Goal: Task Accomplishment & Management: Complete application form

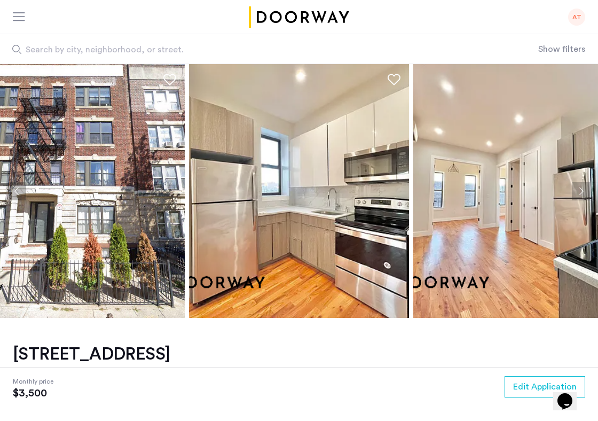
click at [576, 19] on div "AT" at bounding box center [576, 17] width 17 height 17
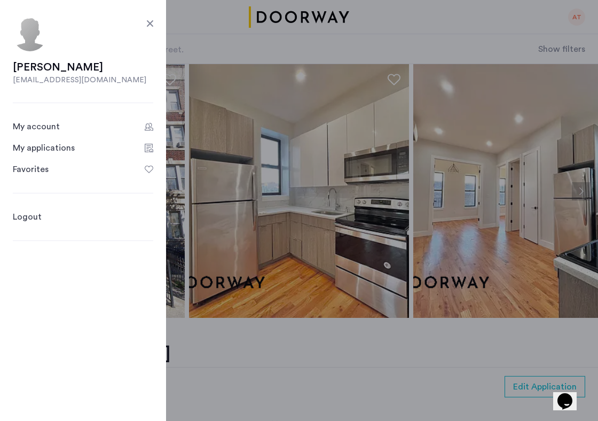
click at [33, 145] on div "My applications" at bounding box center [44, 148] width 62 height 13
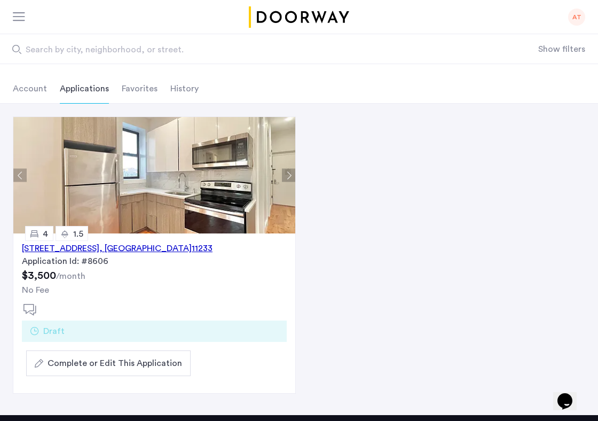
scroll to position [54, 0]
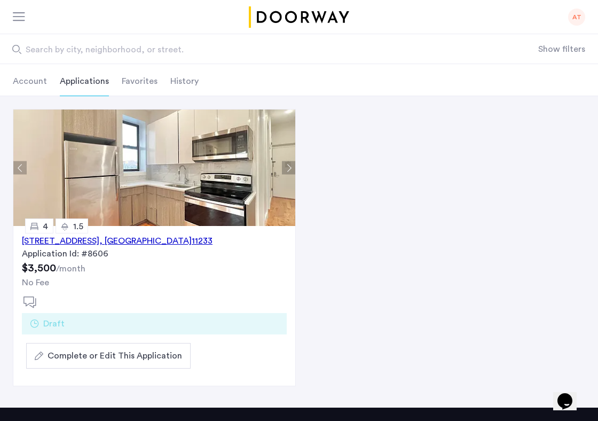
click at [98, 355] on span "Complete or Edit This Application" at bounding box center [115, 355] width 135 height 13
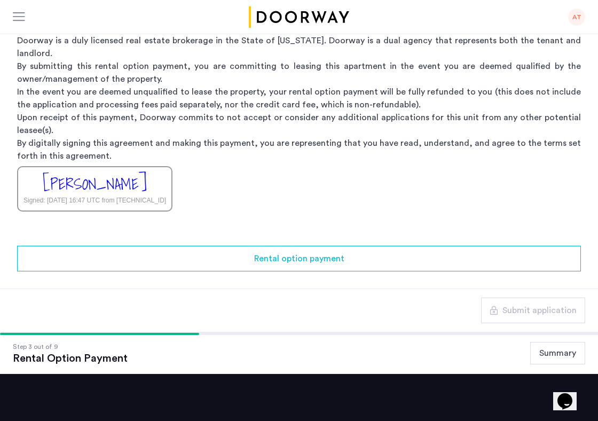
scroll to position [221, 0]
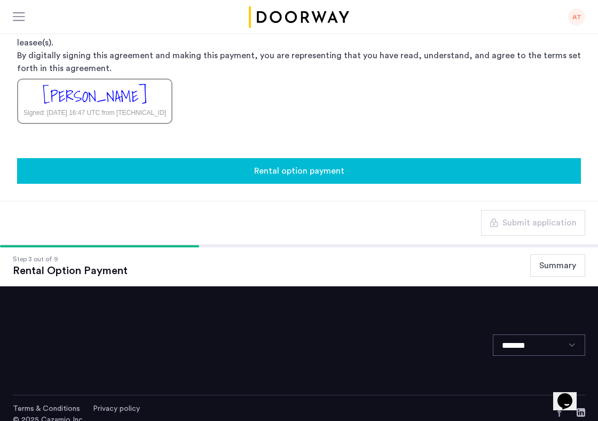
click at [451, 167] on button "Rental option payment" at bounding box center [299, 171] width 564 height 26
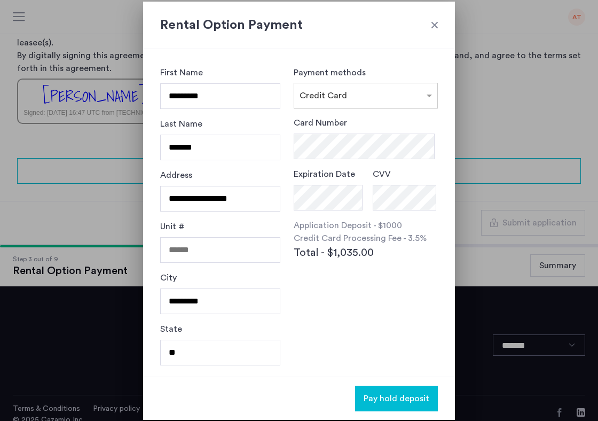
click at [338, 87] on div at bounding box center [365, 92] width 143 height 13
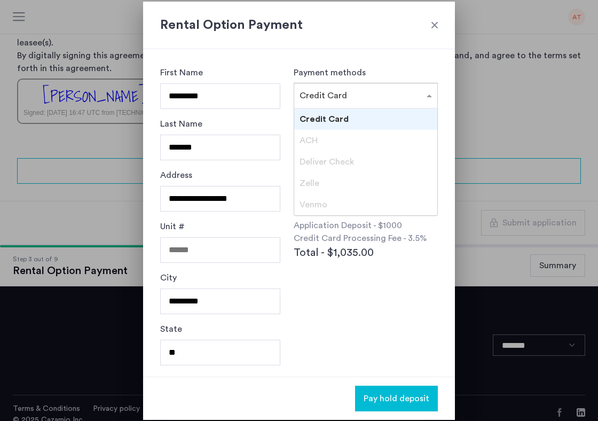
click at [335, 117] on span "Credit Card" at bounding box center [324, 119] width 49 height 9
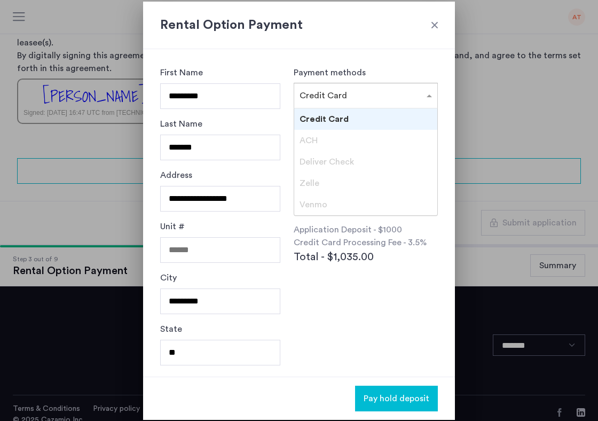
click at [363, 98] on div at bounding box center [365, 92] width 143 height 13
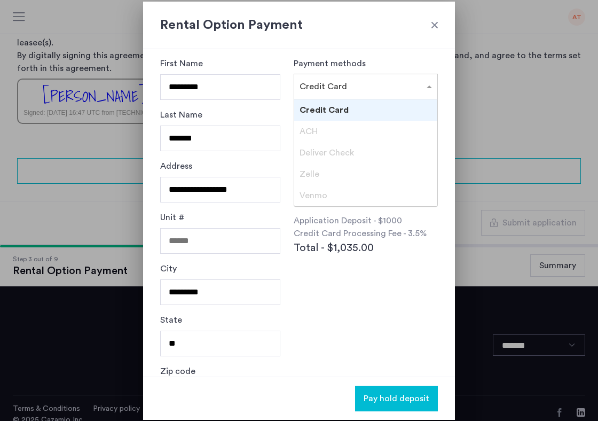
scroll to position [1, 0]
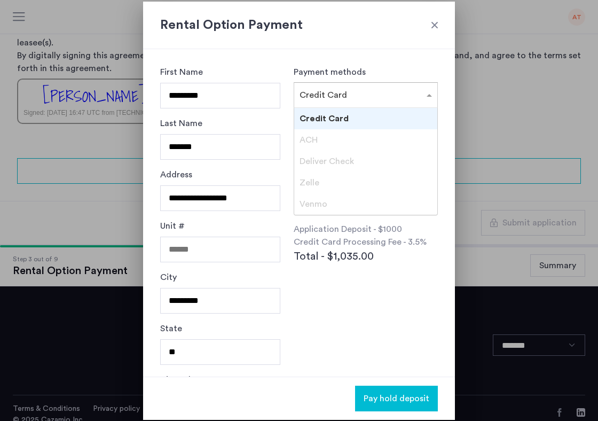
click at [373, 97] on input "text" at bounding box center [355, 92] width 111 height 7
click at [377, 271] on div "Card Number Expiration Date CVV Application Deposit - $1000 Credit Card Process…" at bounding box center [366, 214] width 144 height 197
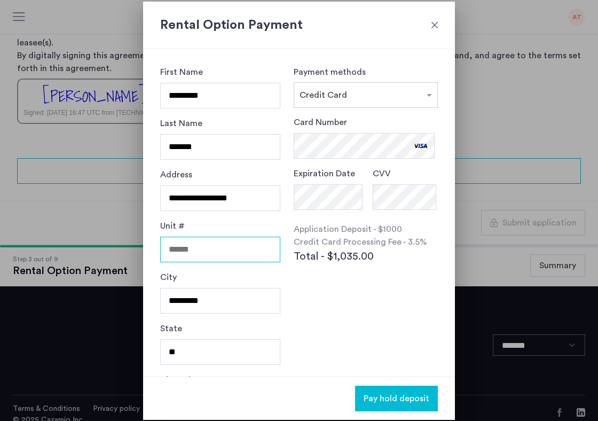
click at [187, 242] on input "Unit #" at bounding box center [220, 250] width 120 height 26
type input "******"
click at [357, 296] on div "Card Number Expiration Date CVV Application Deposit - $1000 Credit Card Process…" at bounding box center [366, 214] width 144 height 197
click at [408, 398] on span "Pay hold deposit" at bounding box center [397, 398] width 66 height 13
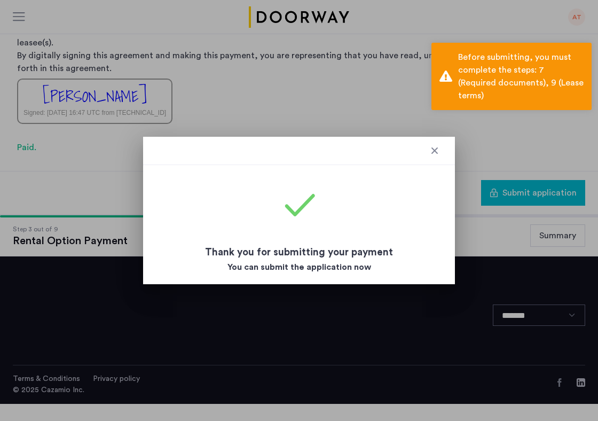
click at [437, 154] on div at bounding box center [434, 150] width 11 height 11
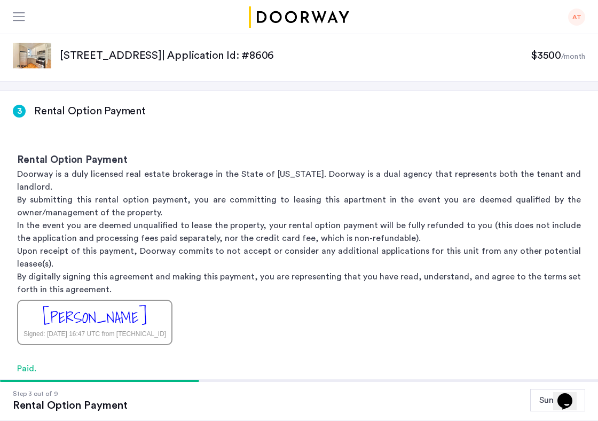
scroll to position [191, 0]
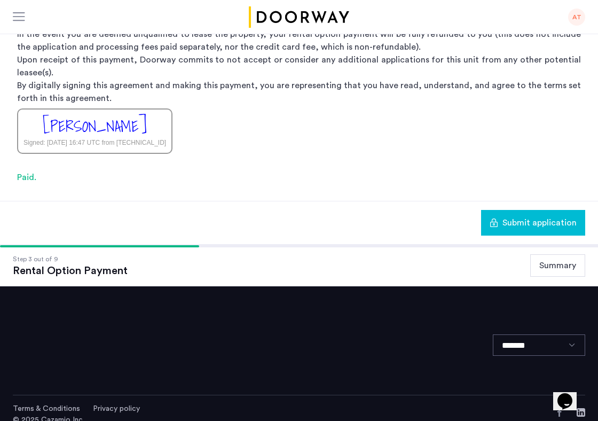
click at [549, 258] on button "Summary" at bounding box center [557, 265] width 55 height 22
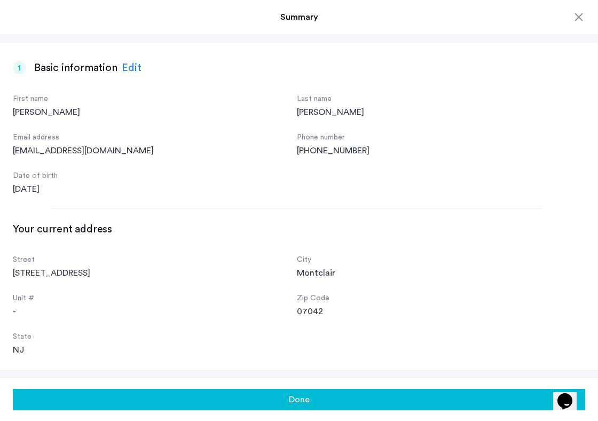
click at [389, 396] on button "Done" at bounding box center [299, 399] width 573 height 21
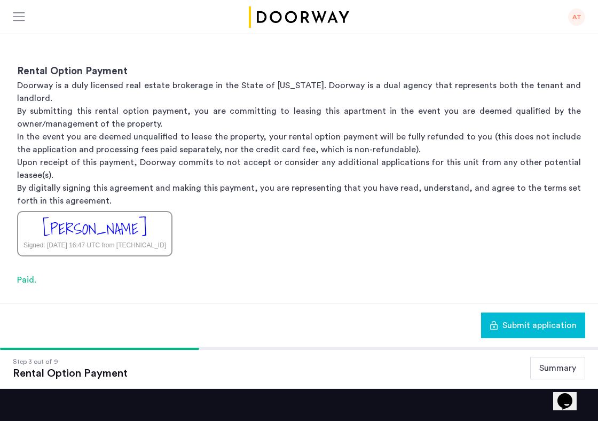
scroll to position [0, 0]
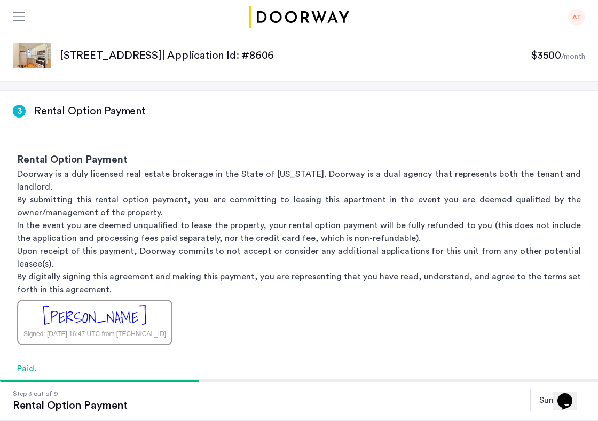
click at [367, 283] on div "Rental Option Payment Doorway is a duly licensed real estate brokerage in the S…" at bounding box center [299, 249] width 598 height 226
click at [45, 108] on h3 "Rental Option Payment" at bounding box center [90, 111] width 112 height 15
click at [562, 58] on sub "/month" at bounding box center [573, 56] width 24 height 7
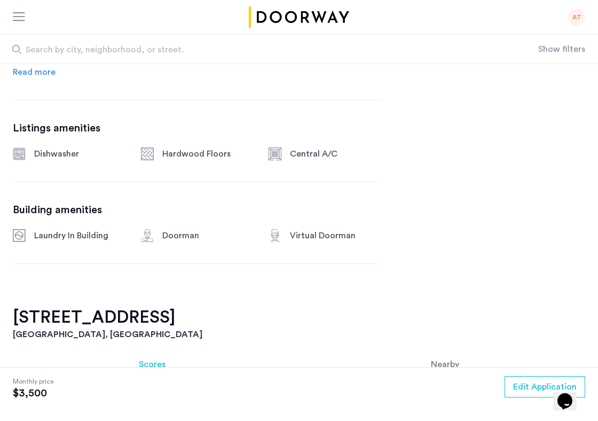
scroll to position [620, 0]
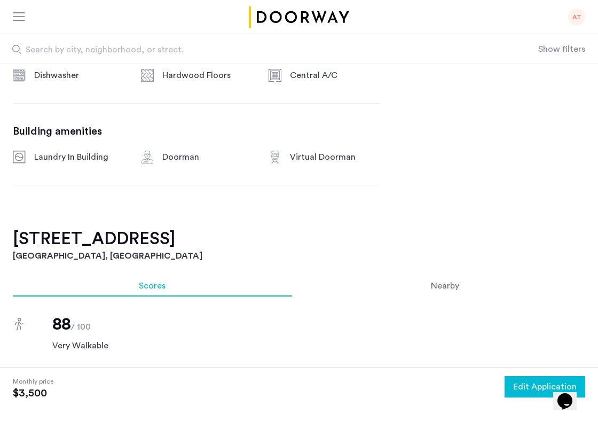
click at [517, 386] on span "Edit Application" at bounding box center [545, 386] width 64 height 13
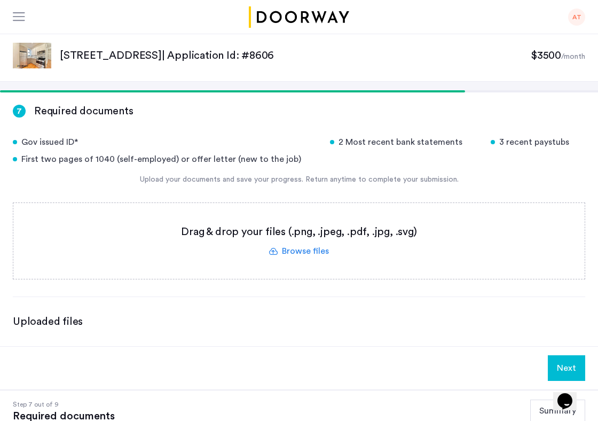
click at [312, 258] on label at bounding box center [298, 241] width 571 height 76
click at [0, 0] on input "file" at bounding box center [0, 0] width 0 height 0
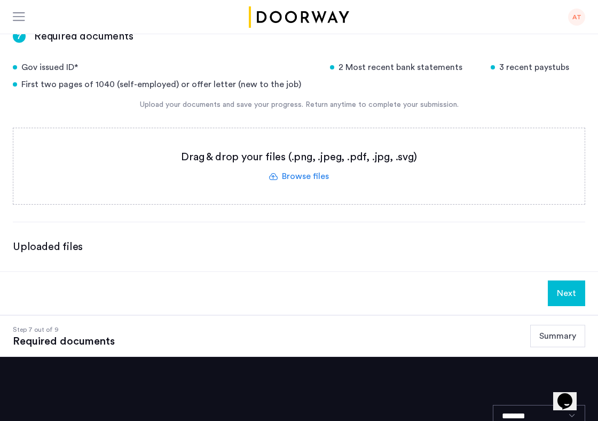
scroll to position [38, 0]
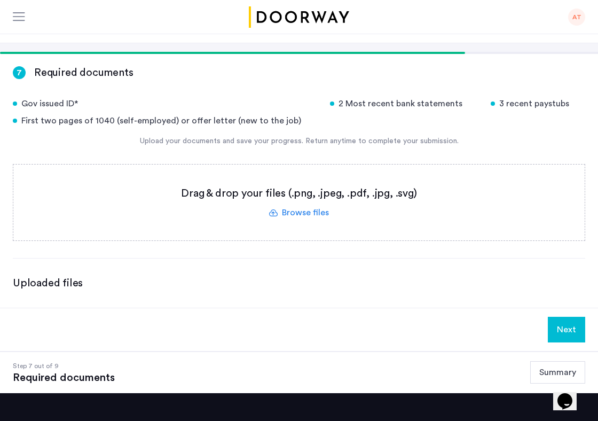
click at [320, 195] on label at bounding box center [298, 202] width 571 height 76
click at [0, 0] on input "file" at bounding box center [0, 0] width 0 height 0
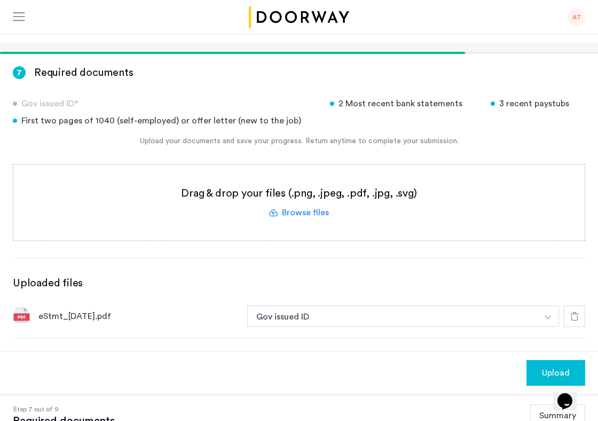
click at [573, 321] on div at bounding box center [574, 315] width 21 height 21
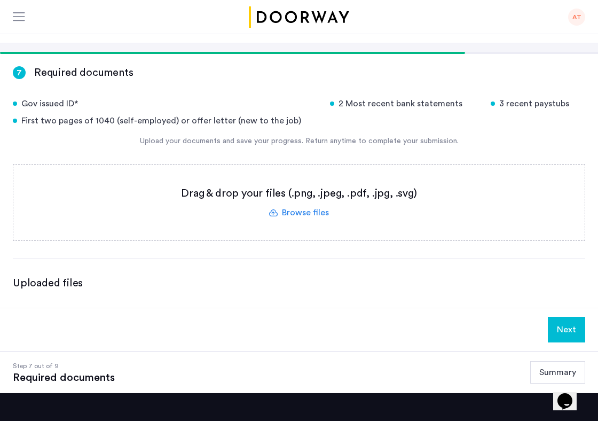
click at [356, 201] on label at bounding box center [298, 202] width 571 height 76
click at [0, 0] on input "file" at bounding box center [0, 0] width 0 height 0
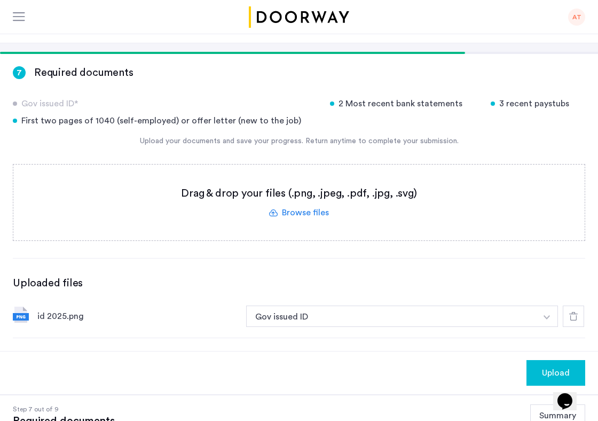
click at [328, 195] on label at bounding box center [298, 202] width 571 height 76
click at [0, 0] on input "file" at bounding box center [0, 0] width 0 height 0
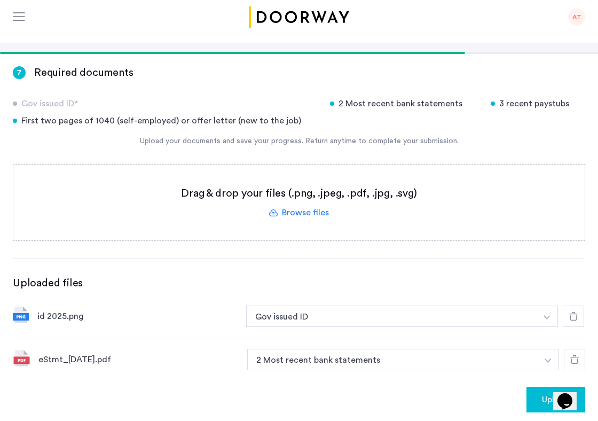
click at [319, 211] on label at bounding box center [298, 202] width 571 height 76
click at [0, 0] on input "file" at bounding box center [0, 0] width 0 height 0
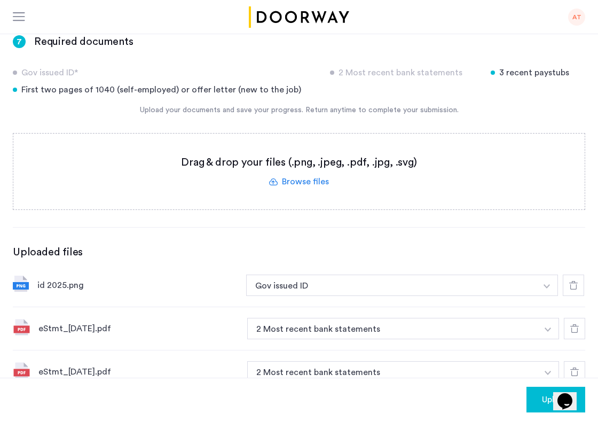
scroll to position [71, 0]
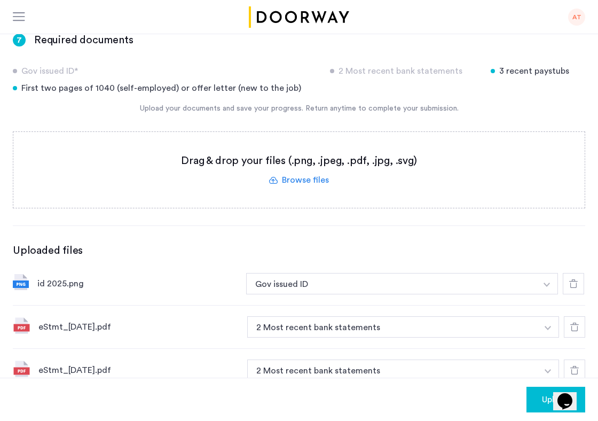
click at [318, 189] on label at bounding box center [298, 170] width 571 height 76
click at [0, 0] on input "file" at bounding box center [0, 0] width 0 height 0
click at [326, 178] on label at bounding box center [298, 170] width 571 height 76
click at [0, 0] on input "file" at bounding box center [0, 0] width 0 height 0
click at [308, 169] on label at bounding box center [298, 170] width 571 height 76
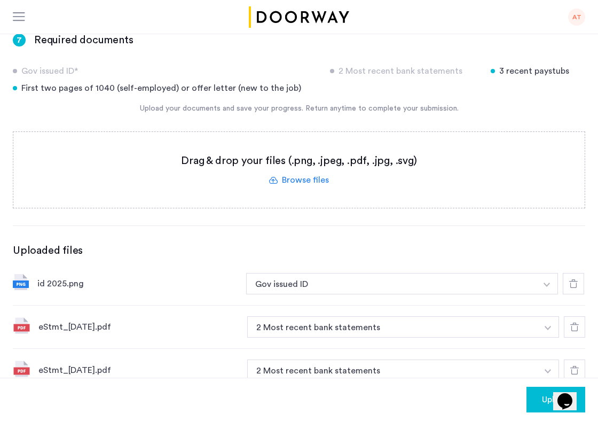
click at [0, 0] on input "file" at bounding box center [0, 0] width 0 height 0
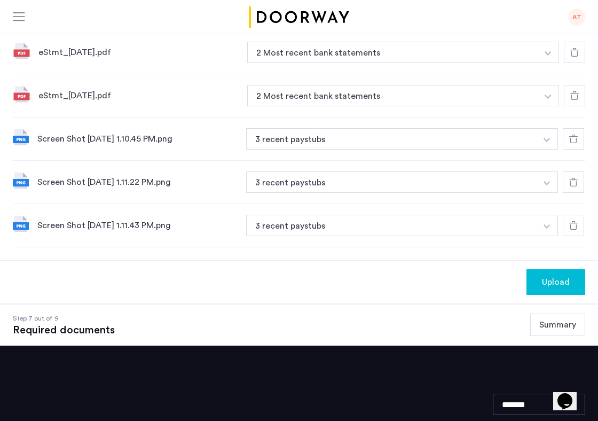
scroll to position [418, 0]
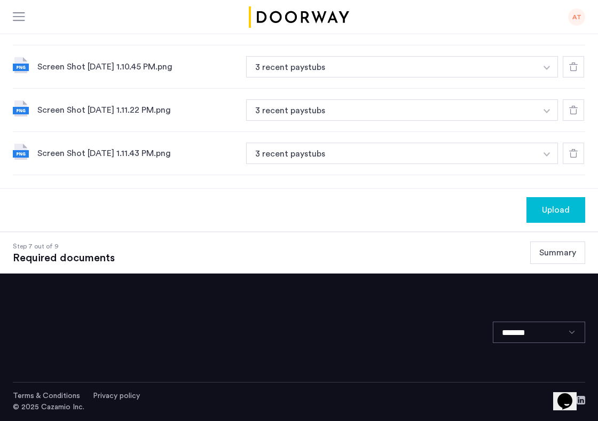
click at [545, 214] on span "Upload" at bounding box center [556, 209] width 28 height 13
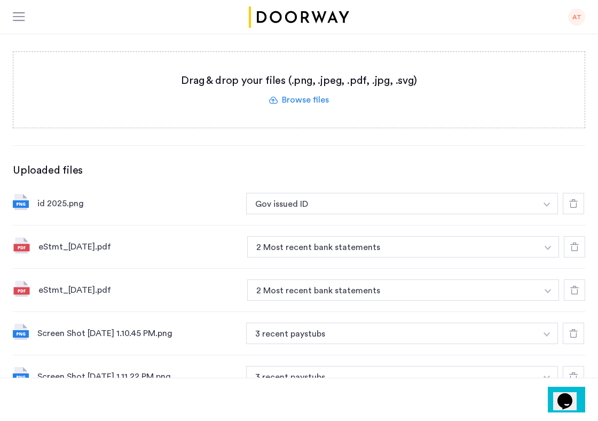
scroll to position [258, 0]
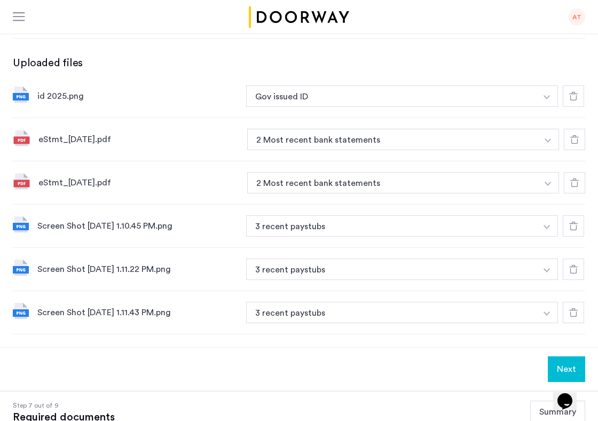
click at [568, 372] on button "Next" at bounding box center [566, 369] width 37 height 26
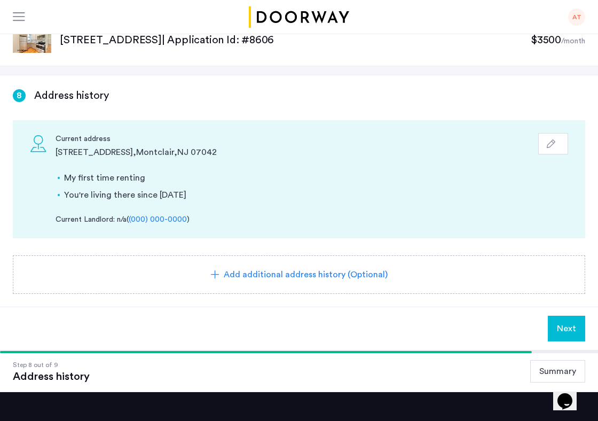
scroll to position [17, 0]
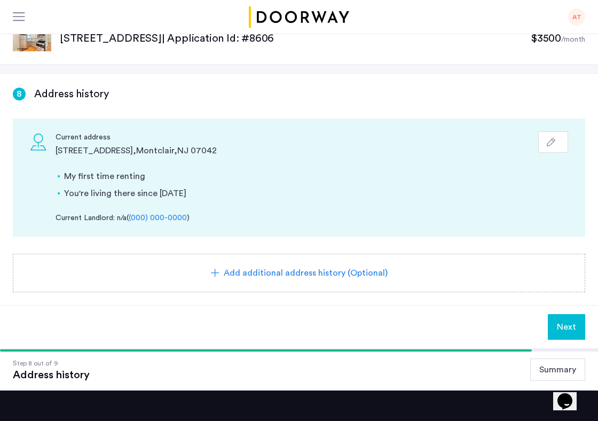
click at [547, 146] on use "button" at bounding box center [551, 142] width 9 height 9
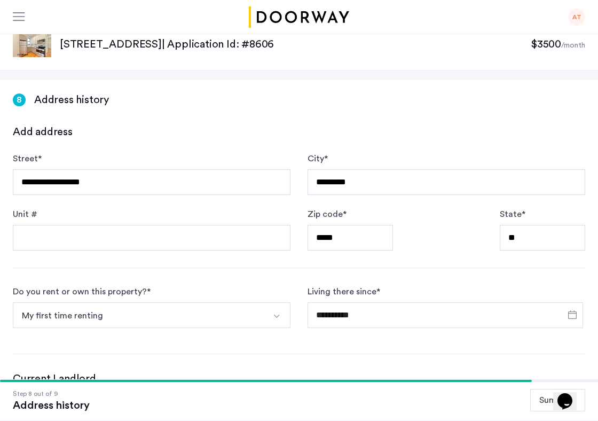
scroll to position [0, 0]
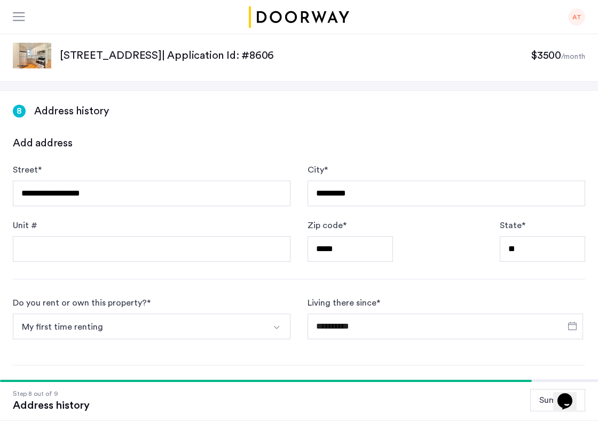
click at [205, 339] on div "My first time renting I rent this property I own this property My first time re…" at bounding box center [152, 329] width 278 height 30
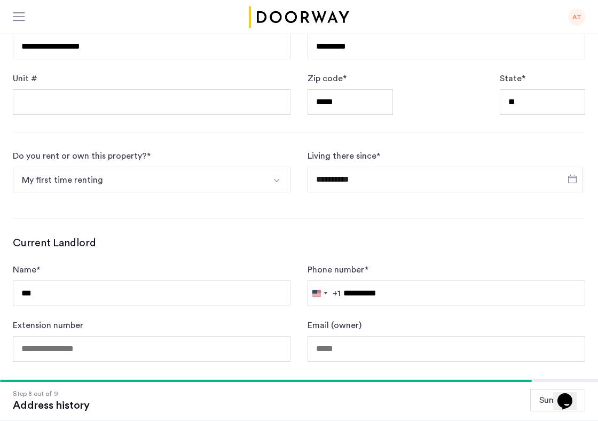
click at [205, 182] on button "My first time renting" at bounding box center [139, 180] width 253 height 26
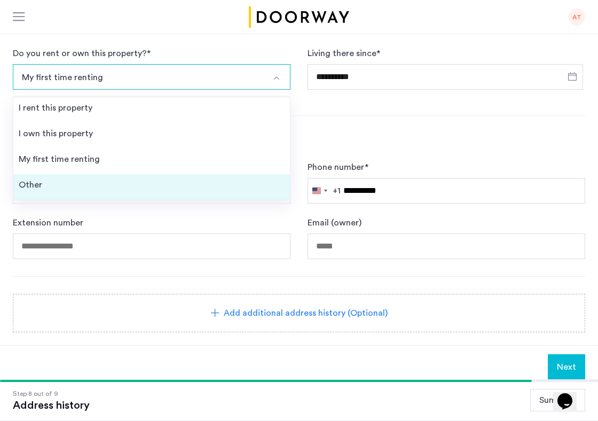
click at [167, 181] on li "Other" at bounding box center [151, 187] width 277 height 26
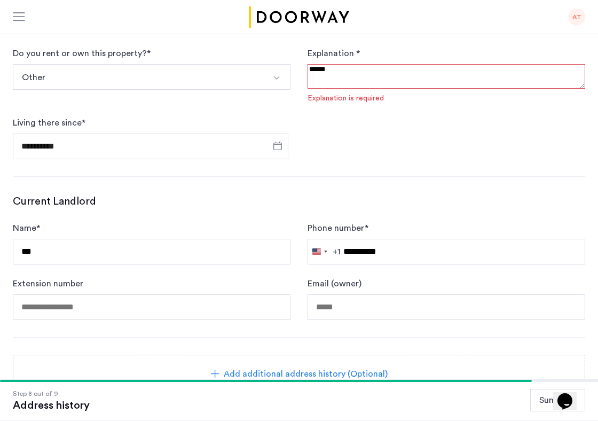
click at [380, 70] on textarea at bounding box center [447, 76] width 278 height 25
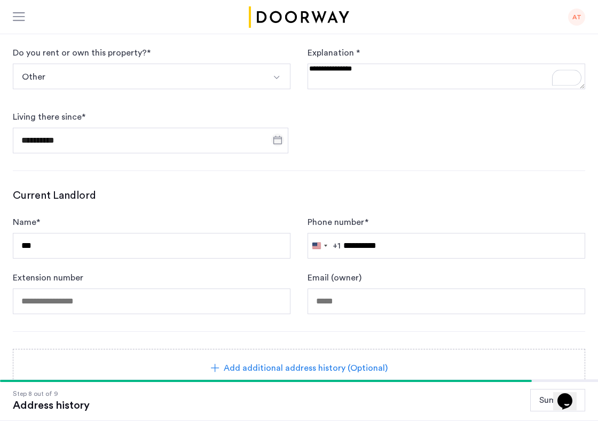
type textarea "**********"
click at [275, 142] on span "Open calendar" at bounding box center [278, 140] width 26 height 26
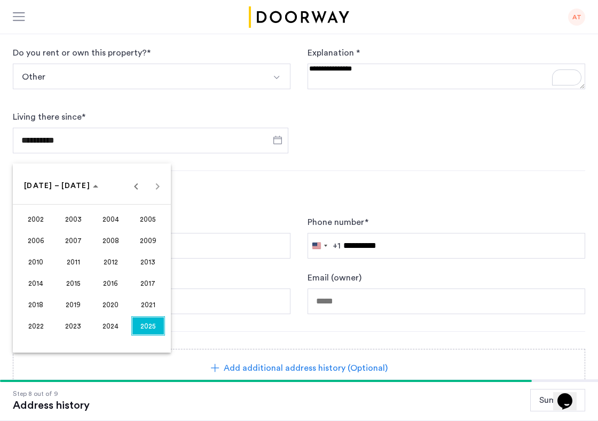
click at [147, 333] on span "2025" at bounding box center [148, 325] width 34 height 19
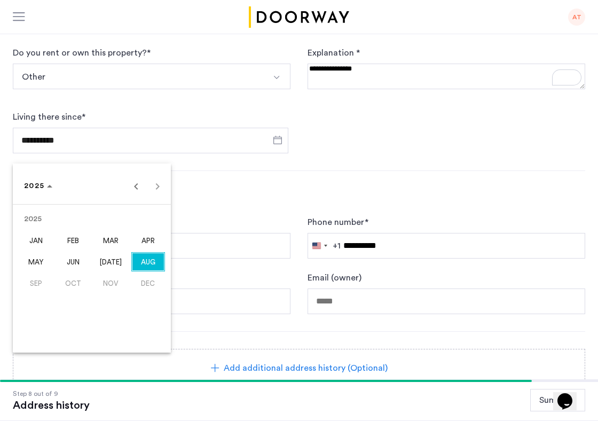
click at [72, 262] on span "JUN" at bounding box center [74, 261] width 34 height 19
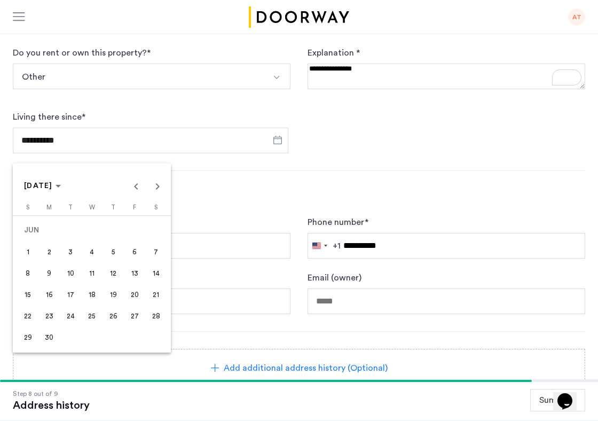
click at [32, 258] on span "1" at bounding box center [27, 251] width 19 height 19
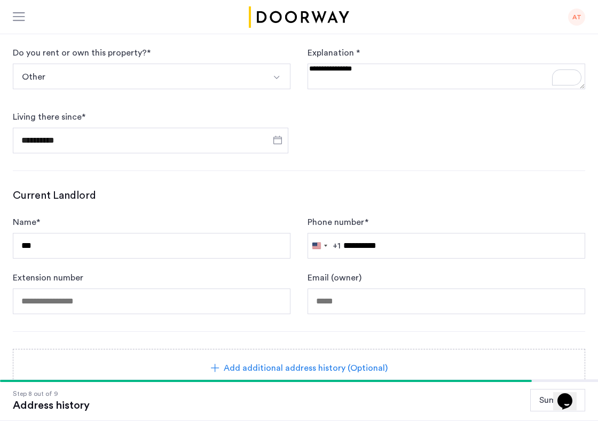
type input "**********"
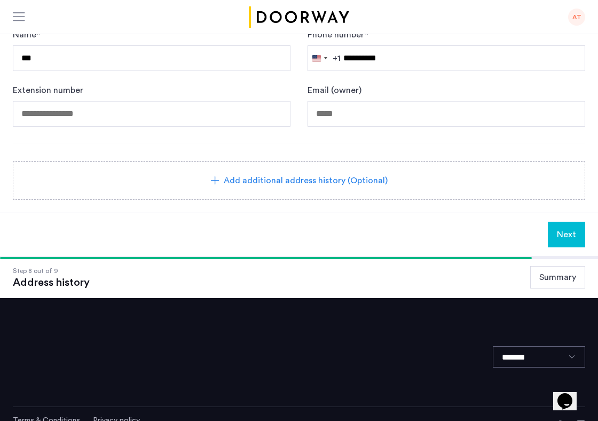
scroll to position [462, 0]
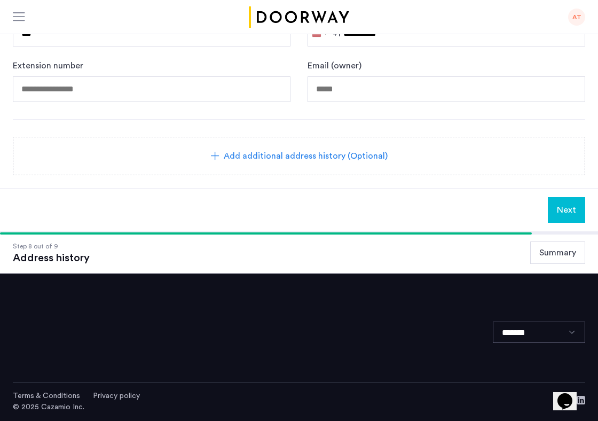
click at [565, 211] on span "Next" at bounding box center [566, 209] width 19 height 13
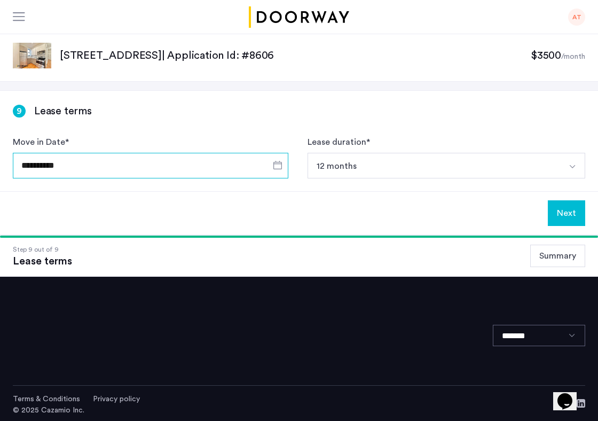
click at [211, 160] on input "**********" at bounding box center [151, 166] width 276 height 26
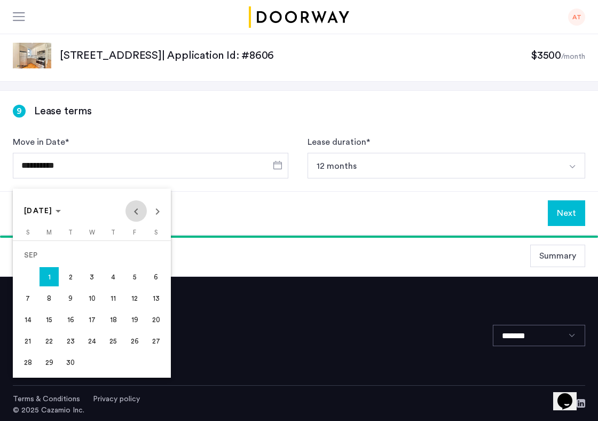
click at [136, 215] on span "Previous month" at bounding box center [136, 210] width 21 height 21
click at [160, 213] on span "Next month" at bounding box center [157, 210] width 21 height 21
click at [45, 276] on span "1" at bounding box center [49, 276] width 19 height 19
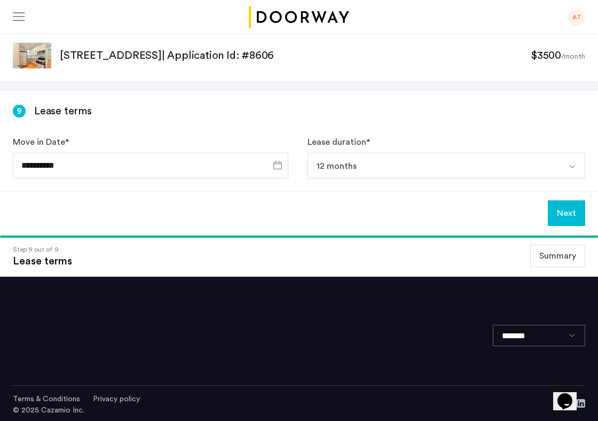
click at [573, 173] on button "Select option" at bounding box center [573, 166] width 26 height 26
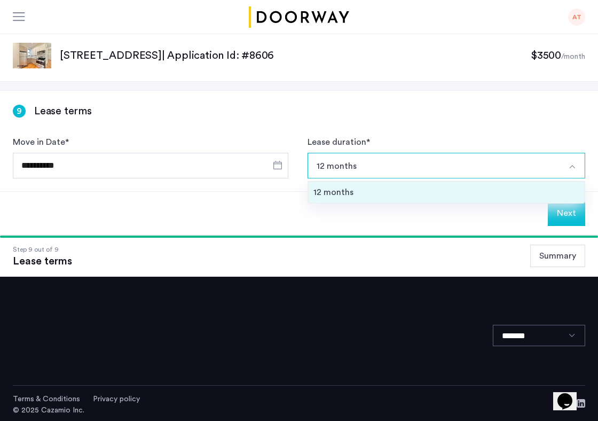
click at [561, 191] on div "12 months" at bounding box center [447, 192] width 266 height 13
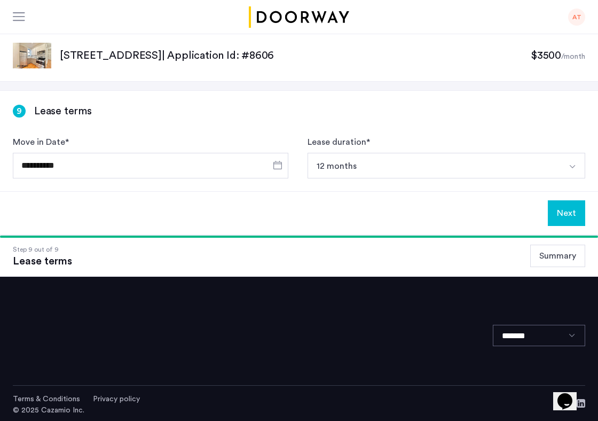
click at [559, 211] on button "Next" at bounding box center [566, 213] width 37 height 26
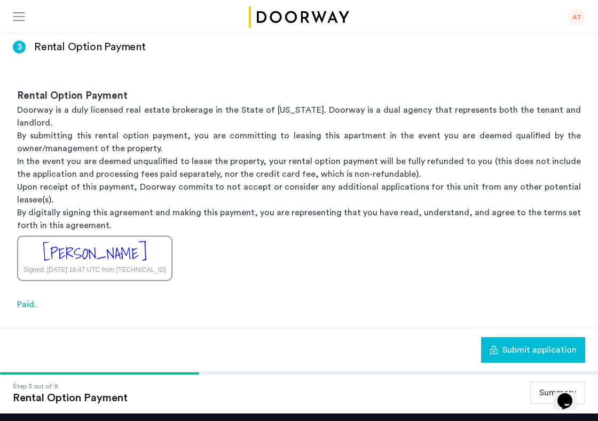
scroll to position [191, 0]
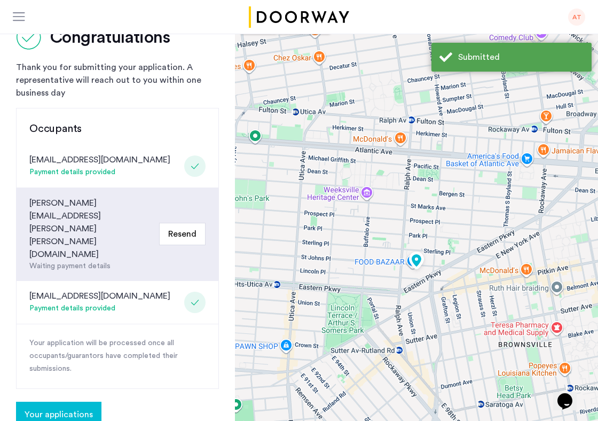
scroll to position [27, 0]
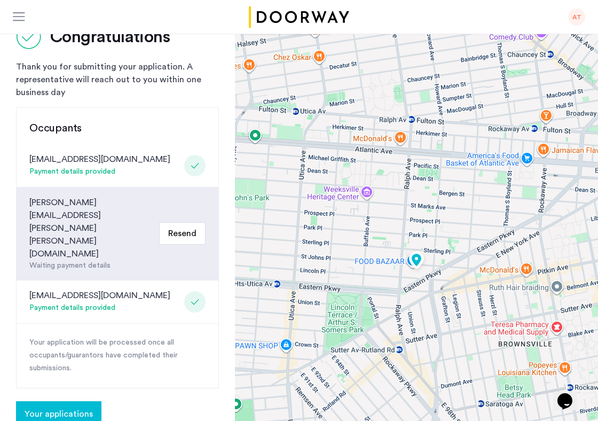
click at [185, 222] on button "Resend" at bounding box center [182, 233] width 46 height 22
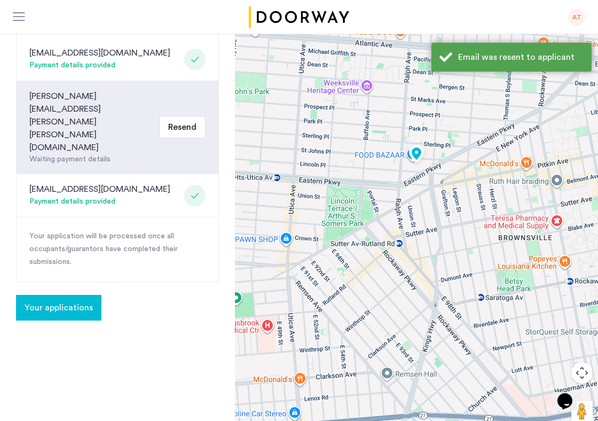
scroll to position [156, 0]
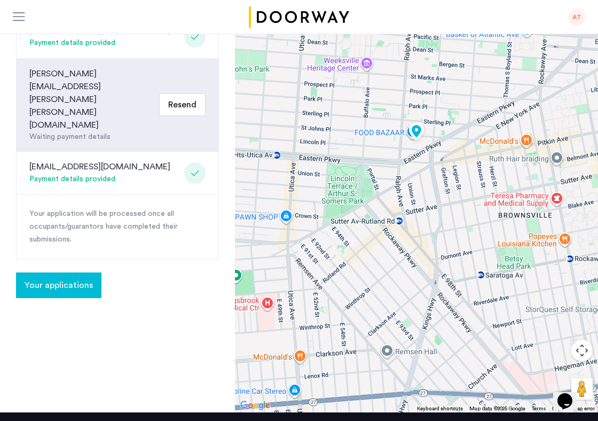
click at [82, 279] on span "Your applications" at bounding box center [59, 285] width 68 height 13
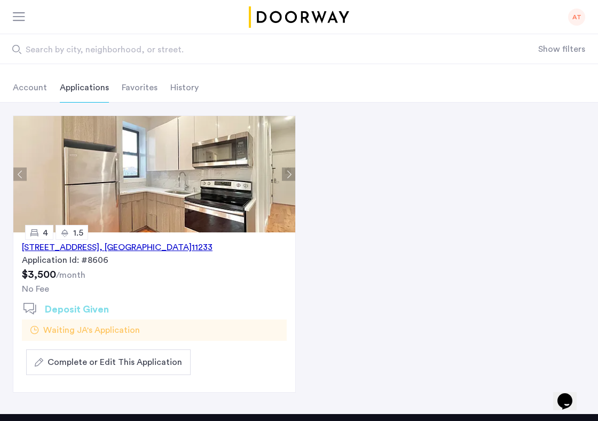
scroll to position [159, 0]
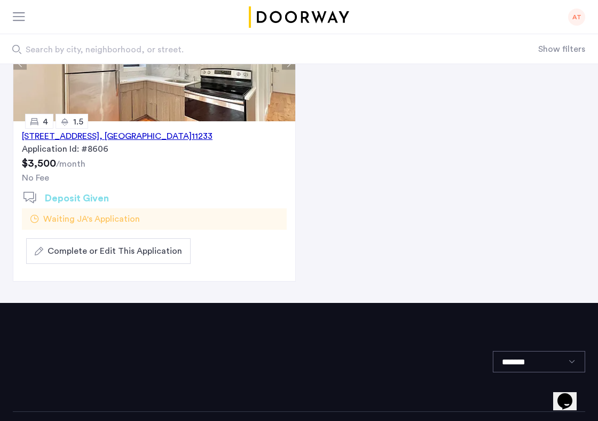
click at [99, 250] on span "Complete or Edit This Application" at bounding box center [115, 251] width 135 height 13
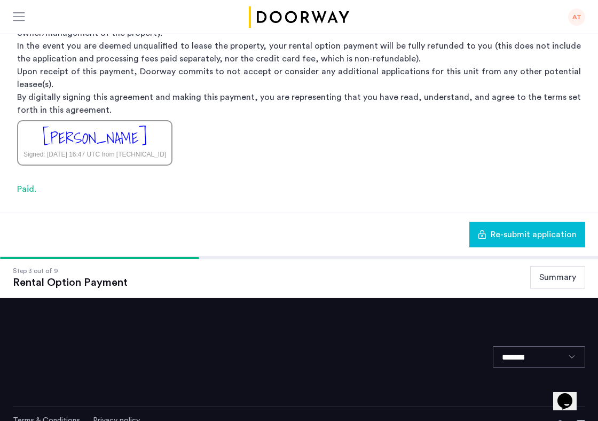
scroll to position [191, 0]
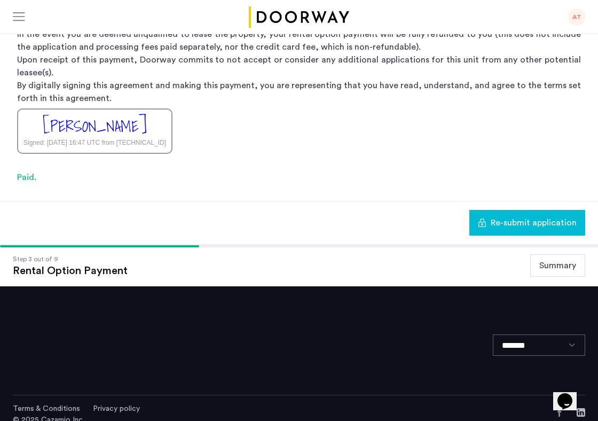
click at [556, 254] on button "Summary" at bounding box center [557, 265] width 55 height 22
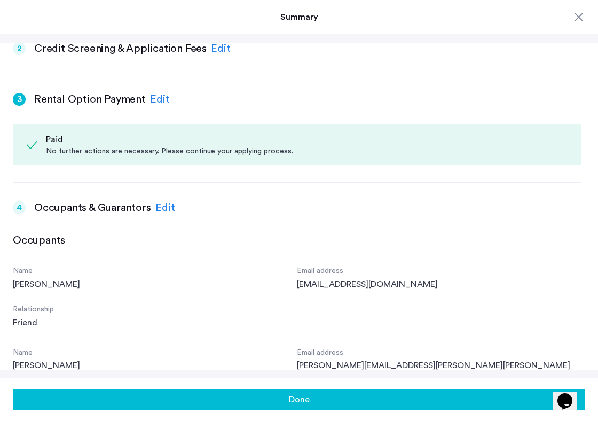
scroll to position [383, 0]
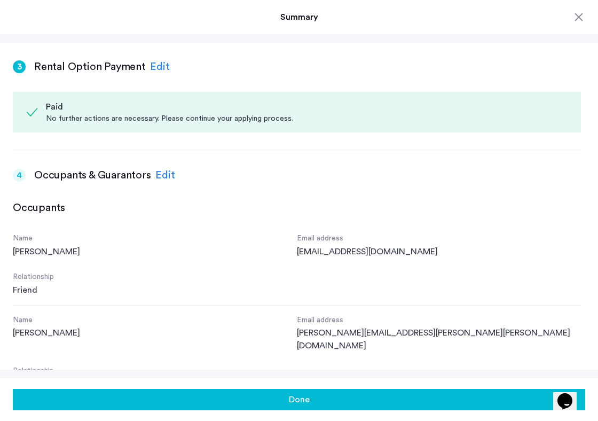
click at [160, 176] on div "Edit" at bounding box center [165, 175] width 20 height 16
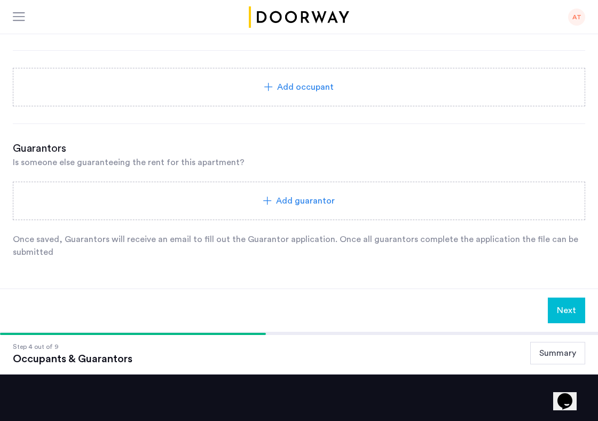
scroll to position [722, 0]
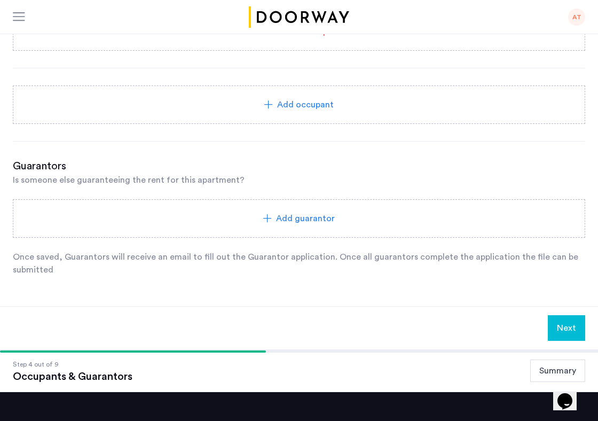
click at [184, 220] on div "Add guarantor" at bounding box center [299, 218] width 547 height 13
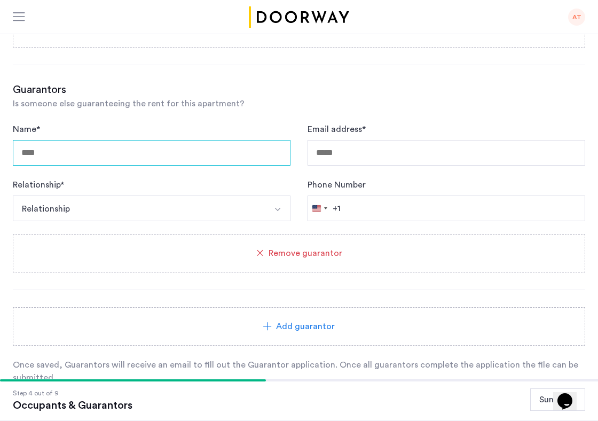
click at [163, 156] on input "Name *" at bounding box center [152, 153] width 278 height 26
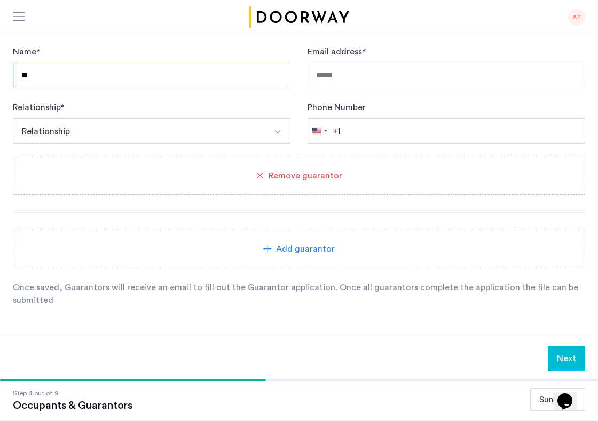
type input "**********"
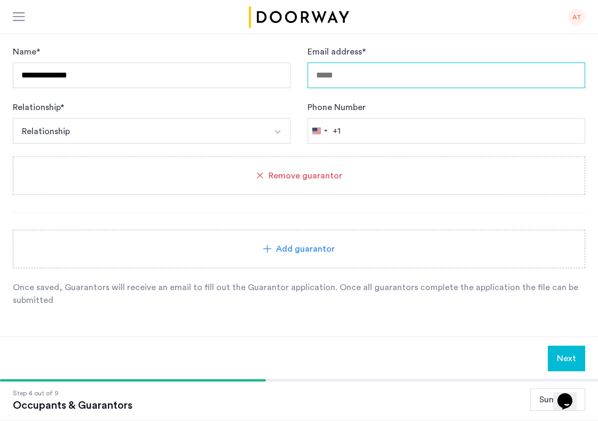
type input "**********"
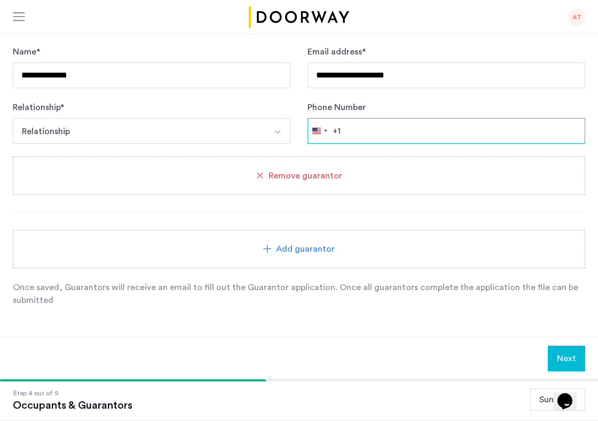
type input "**********"
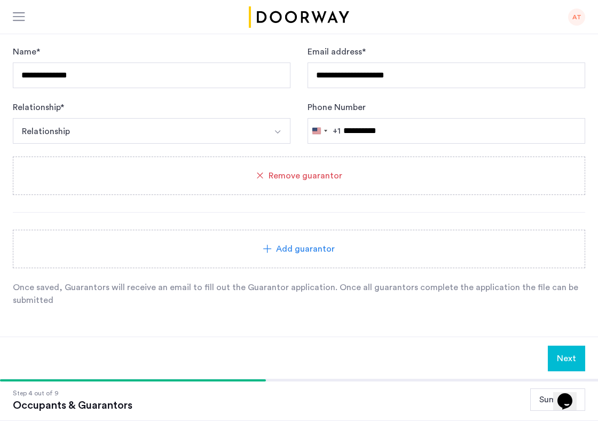
click at [276, 135] on img "Select option" at bounding box center [277, 132] width 9 height 9
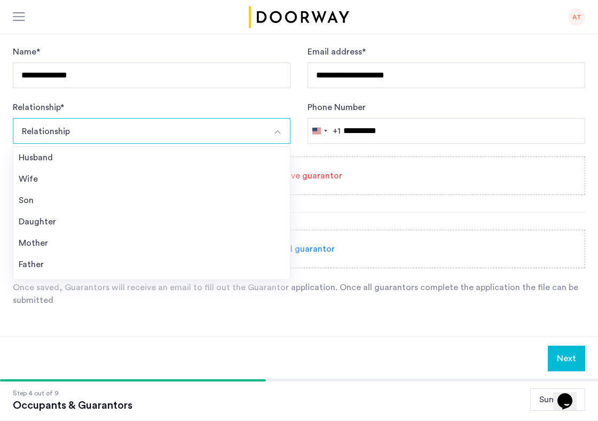
scroll to position [931, 0]
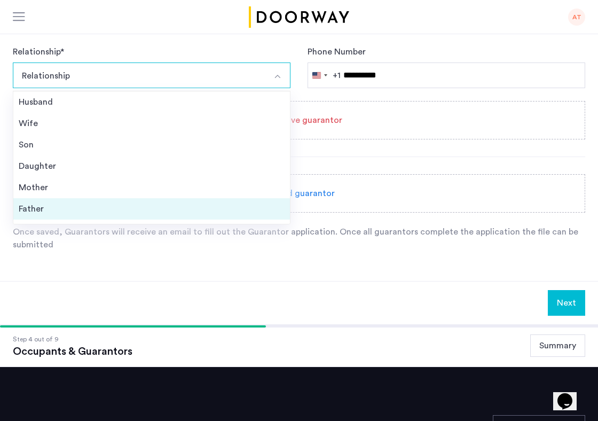
click at [250, 206] on div "Father" at bounding box center [152, 208] width 266 height 13
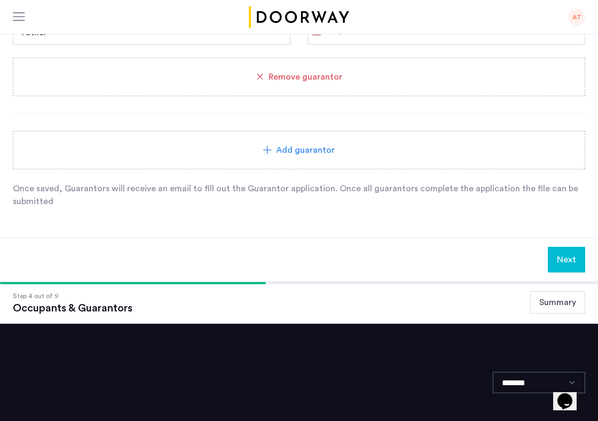
scroll to position [977, 0]
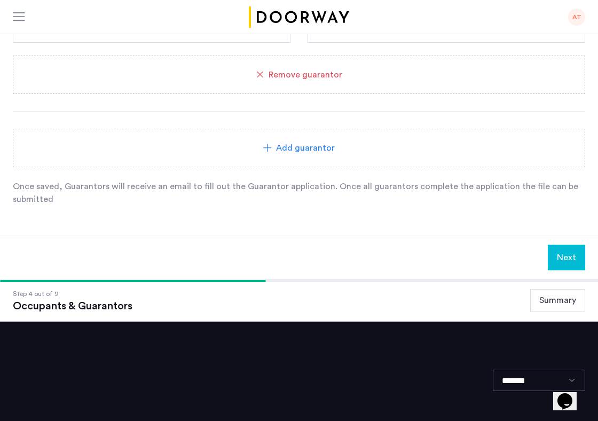
click at [562, 255] on button "Next" at bounding box center [566, 258] width 37 height 26
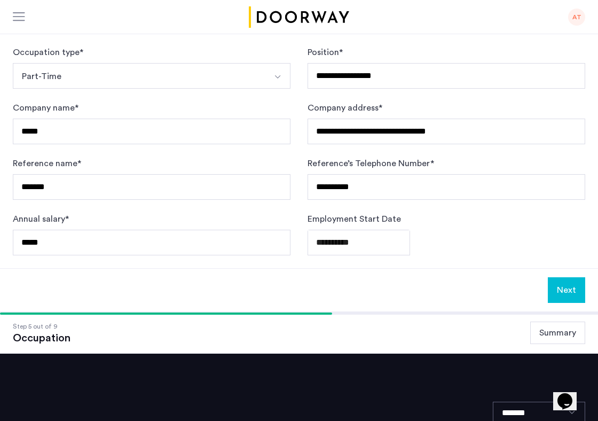
scroll to position [156, 0]
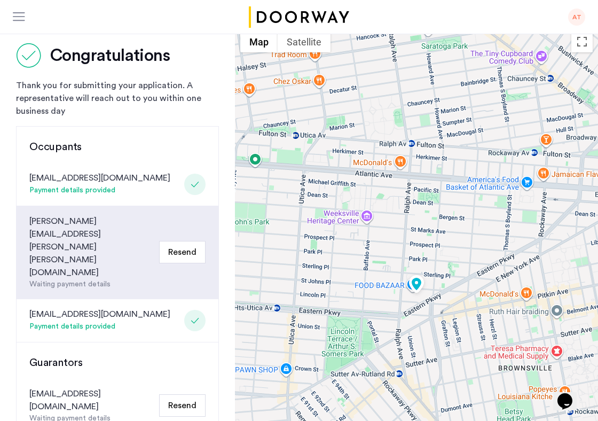
scroll to position [13, 0]
